Goal: Navigation & Orientation: Find specific page/section

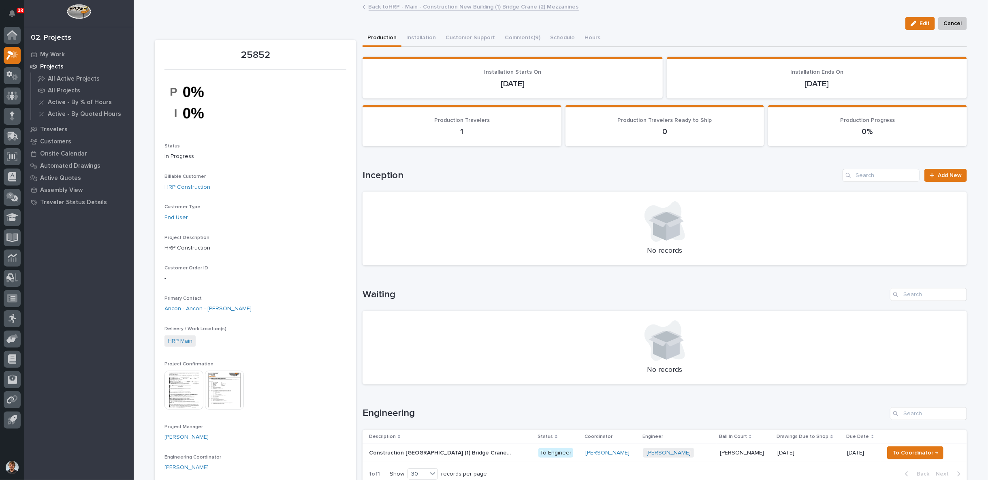
click at [373, 5] on link "Back to HRP - Main - Construction New Building (1) Bridge Crane (2) Mezzanines" at bounding box center [474, 6] width 210 height 9
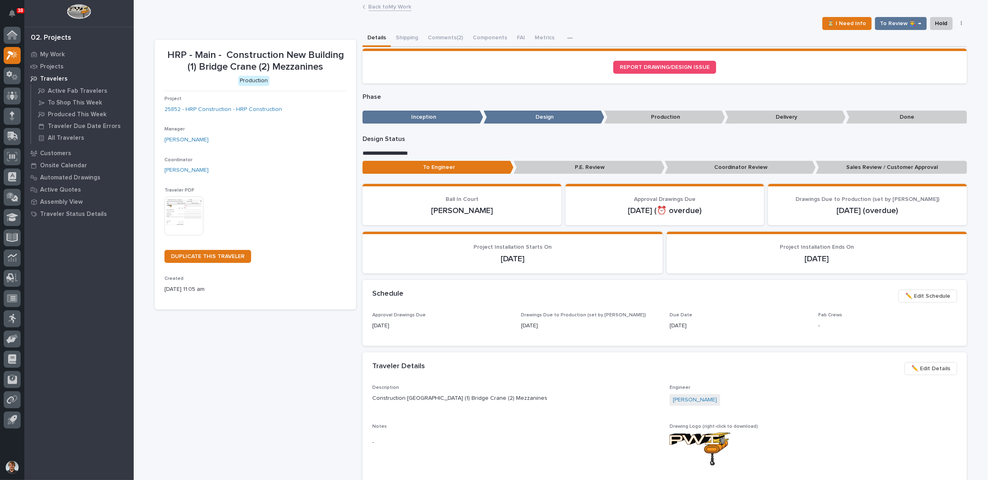
click at [369, 7] on link "Back to My Work" at bounding box center [390, 6] width 43 height 9
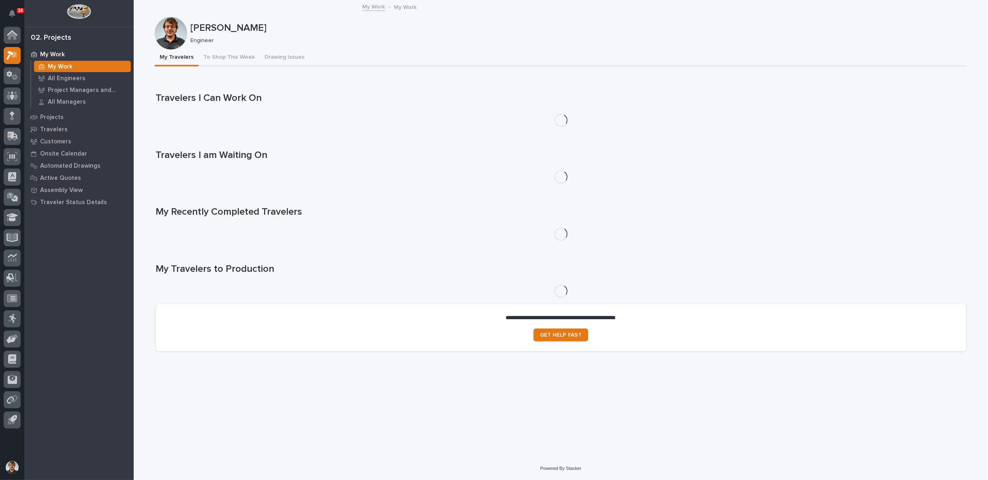
click at [58, 52] on p "My Work" at bounding box center [52, 54] width 25 height 7
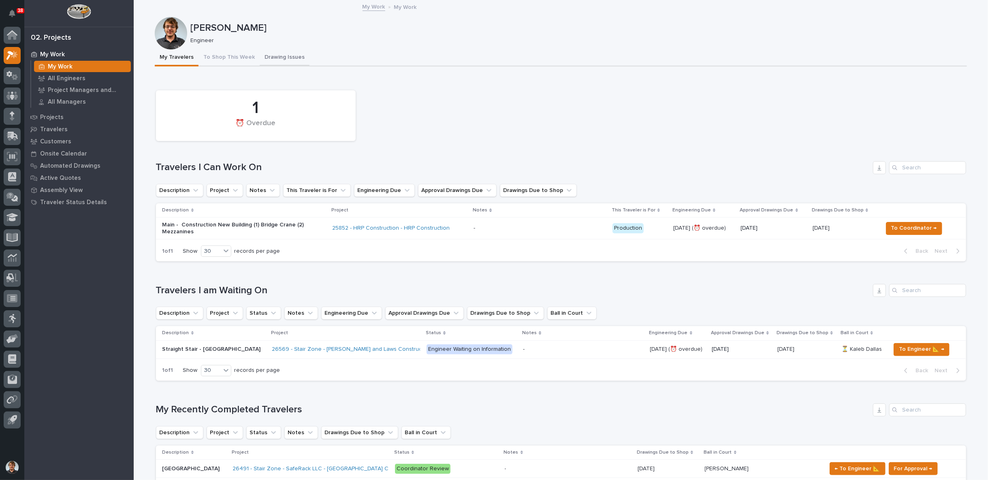
click at [267, 58] on button "Drawing Issues" at bounding box center [285, 57] width 50 height 17
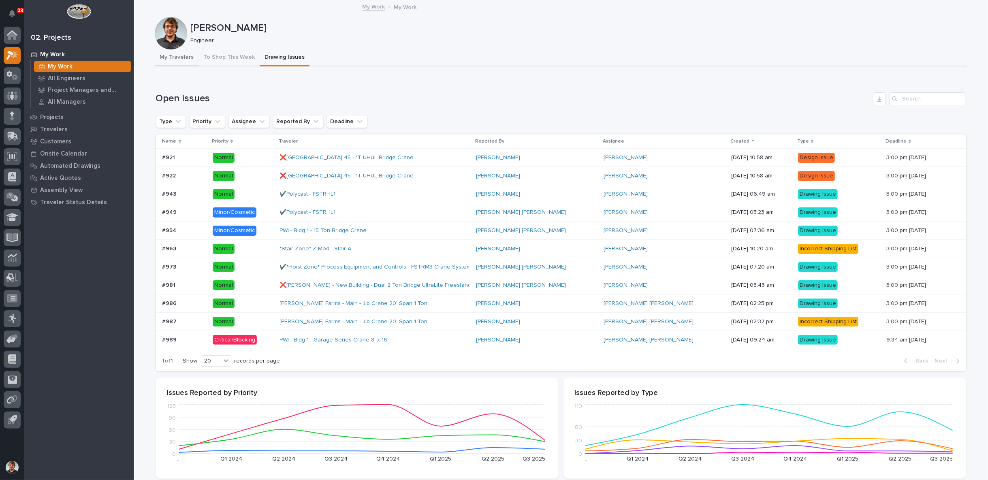
click at [183, 56] on button "My Travelers" at bounding box center [177, 57] width 44 height 17
